Goal: Information Seeking & Learning: Compare options

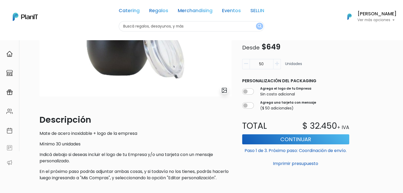
scroll to position [87, 0]
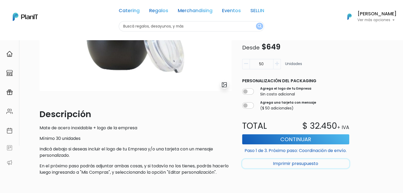
click at [302, 164] on button "Imprimir presupuesto" at bounding box center [295, 163] width 107 height 9
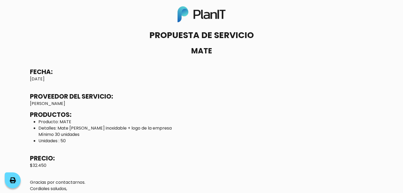
scroll to position [33, 0]
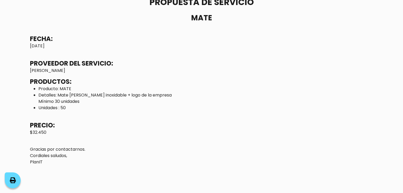
click at [12, 181] on icon at bounding box center [13, 181] width 6 height 6
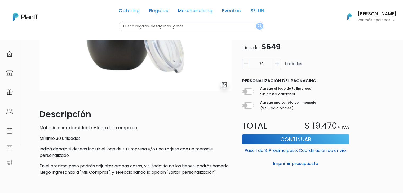
drag, startPoint x: 266, startPoint y: 65, endPoint x: 238, endPoint y: 67, distance: 27.9
click at [238, 67] on div "Regalos Mates y asados slide 1 of 1 Descripción Mate de acero inoxidable + logo…" at bounding box center [206, 72] width 340 height 215
type input "50"
click at [289, 164] on button "Imprimir presupuesto" at bounding box center [295, 163] width 107 height 9
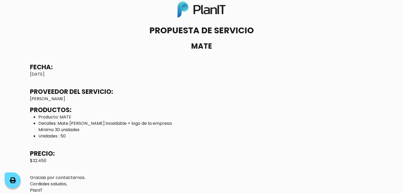
scroll to position [33, 0]
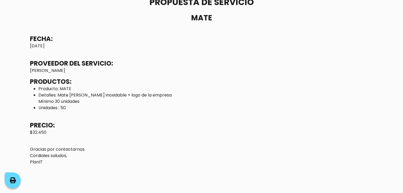
click at [13, 180] on icon at bounding box center [13, 181] width 6 height 6
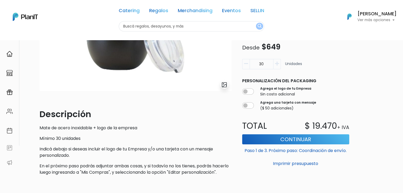
click at [137, 26] on input "text" at bounding box center [191, 26] width 145 height 10
type input "l"
type input "uh la"
click at [256, 23] on button "submit" at bounding box center [259, 26] width 7 height 7
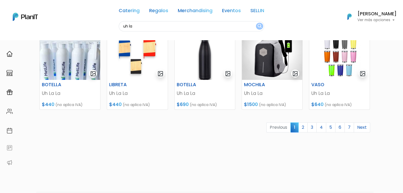
scroll to position [257, 0]
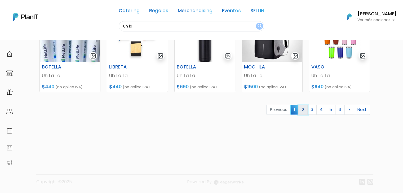
click at [305, 107] on link "2" at bounding box center [302, 110] width 9 height 10
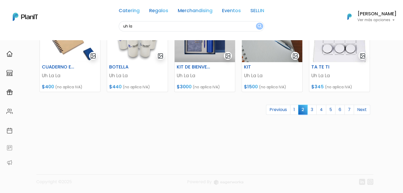
click at [310, 110] on link "3" at bounding box center [311, 110] width 9 height 10
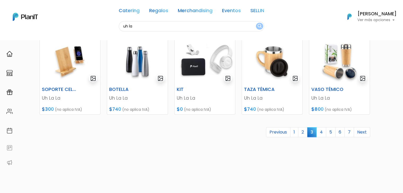
scroll to position [239, 0]
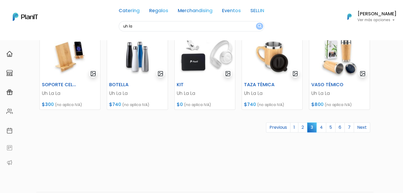
drag, startPoint x: 405, startPoint y: 39, endPoint x: 406, endPoint y: 137, distance: 97.7
click at [322, 126] on link "4" at bounding box center [321, 128] width 10 height 10
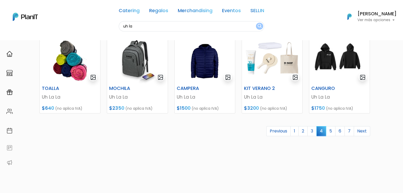
drag, startPoint x: 405, startPoint y: 63, endPoint x: 12, endPoint y: 14, distance: 395.8
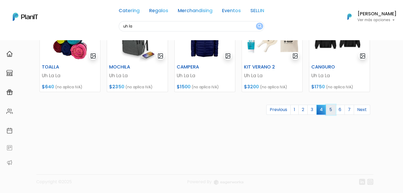
click at [331, 108] on link "5" at bounding box center [331, 110] width 10 height 10
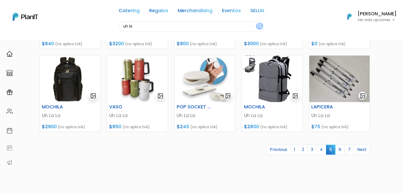
scroll to position [218, 0]
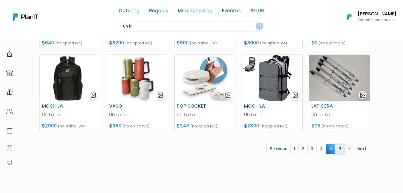
click at [338, 148] on link "6" at bounding box center [340, 149] width 10 height 10
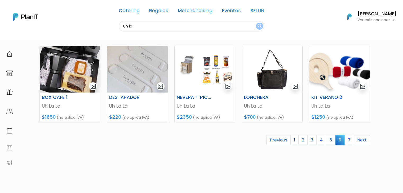
scroll to position [230, 0]
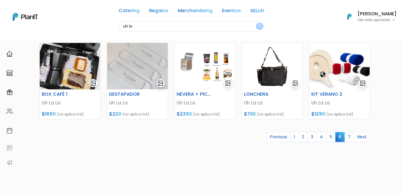
drag, startPoint x: 405, startPoint y: 38, endPoint x: 406, endPoint y: 132, distance: 94.0
click at [347, 135] on link "7" at bounding box center [349, 137] width 10 height 10
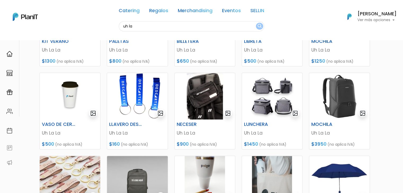
scroll to position [118, 0]
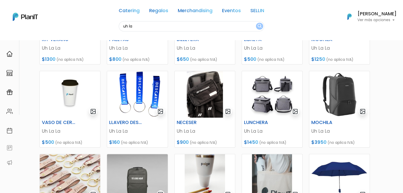
drag, startPoint x: 406, startPoint y: 34, endPoint x: 406, endPoint y: 83, distance: 48.4
click at [274, 91] on img at bounding box center [272, 94] width 60 height 47
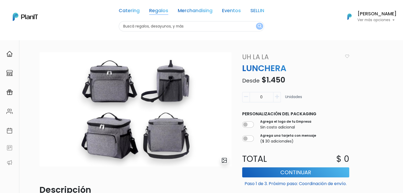
click at [160, 11] on link "Regalos" at bounding box center [158, 11] width 19 height 6
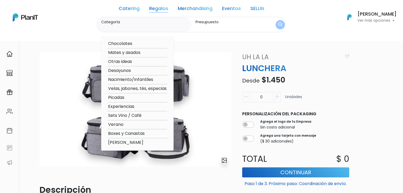
click at [128, 53] on option "Mates y asados" at bounding box center [137, 52] width 60 height 7
type input "Mates y asados"
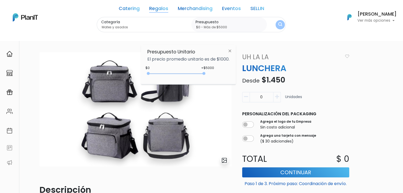
drag, startPoint x: 157, startPoint y: 72, endPoint x: 234, endPoint y: 76, distance: 76.6
click at [234, 76] on div "Presupuesto Unitario El precio promedio unitario es de $1000. +$5000 $0 0 : 500…" at bounding box center [188, 64] width 95 height 39
type input "$0 - Más de $5000"
click at [278, 23] on img "submit" at bounding box center [280, 24] width 4 height 5
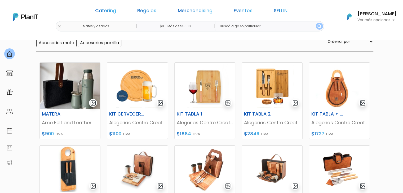
scroll to position [58, 0]
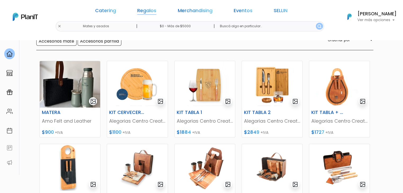
click at [156, 9] on link "Regalos" at bounding box center [146, 11] width 19 height 6
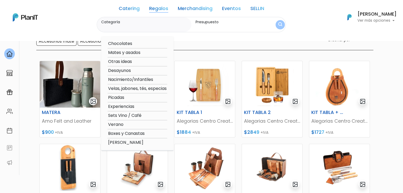
click at [134, 125] on option "Verano" at bounding box center [137, 124] width 60 height 7
type input "Verano"
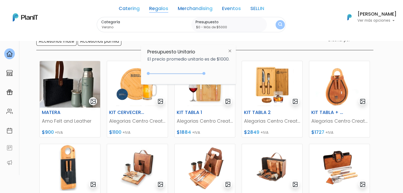
type input "$0 - Más de $5000"
drag, startPoint x: 158, startPoint y: 74, endPoint x: 213, endPoint y: 73, distance: 55.1
click at [213, 73] on div "+$5000 $0 0 : 5000 0 5000 0,5000" at bounding box center [188, 74] width 82 height 11
click at [278, 22] on img "submit" at bounding box center [280, 24] width 4 height 5
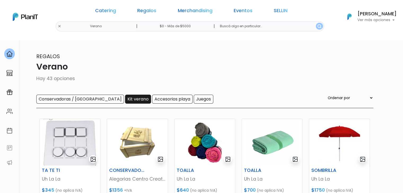
click at [125, 99] on input "Kit verano" at bounding box center [138, 99] width 26 height 9
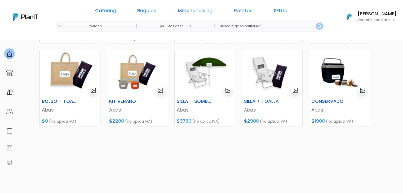
scroll to position [235, 0]
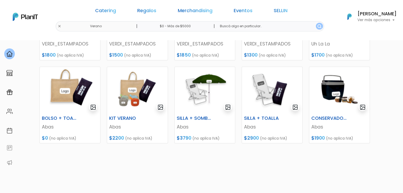
scroll to position [217, 0]
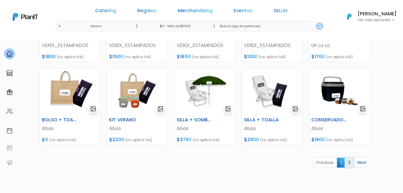
click at [347, 164] on link "2" at bounding box center [348, 163] width 9 height 10
